Goal: Task Accomplishment & Management: Manage account settings

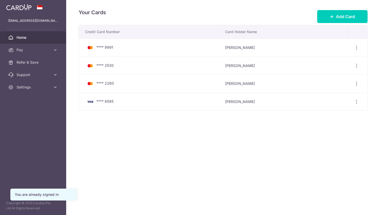
click at [25, 39] on span "Home" at bounding box center [34, 37] width 34 height 5
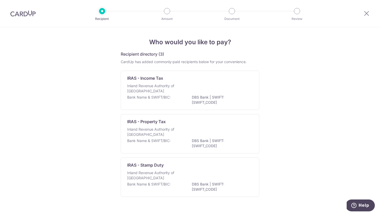
click at [16, 12] on img at bounding box center [22, 13] width 25 height 6
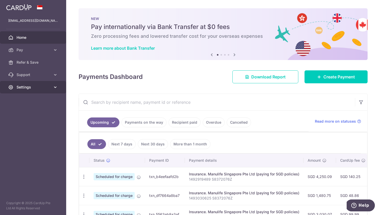
click at [34, 91] on link "Settings" at bounding box center [33, 87] width 66 height 12
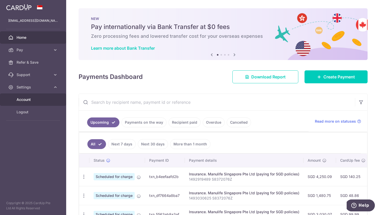
click at [33, 96] on link "Account" at bounding box center [33, 99] width 66 height 12
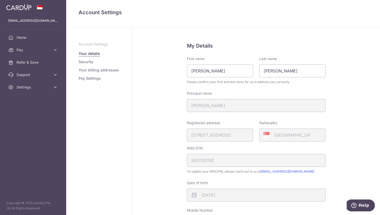
click at [91, 76] on link "Pay Settings" at bounding box center [90, 78] width 22 height 5
